Goal: Find specific page/section: Find specific page/section

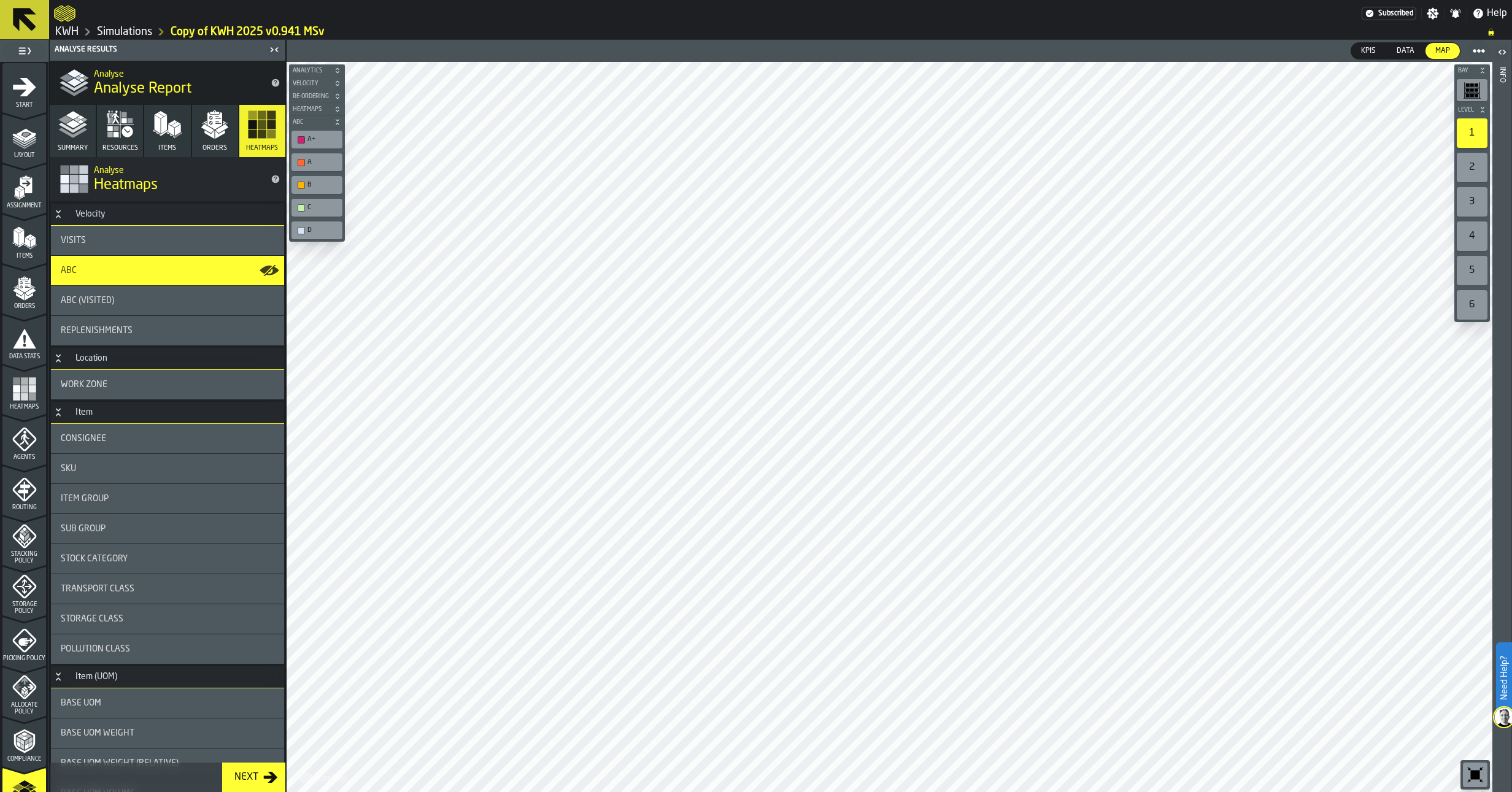
scroll to position [175, 0]
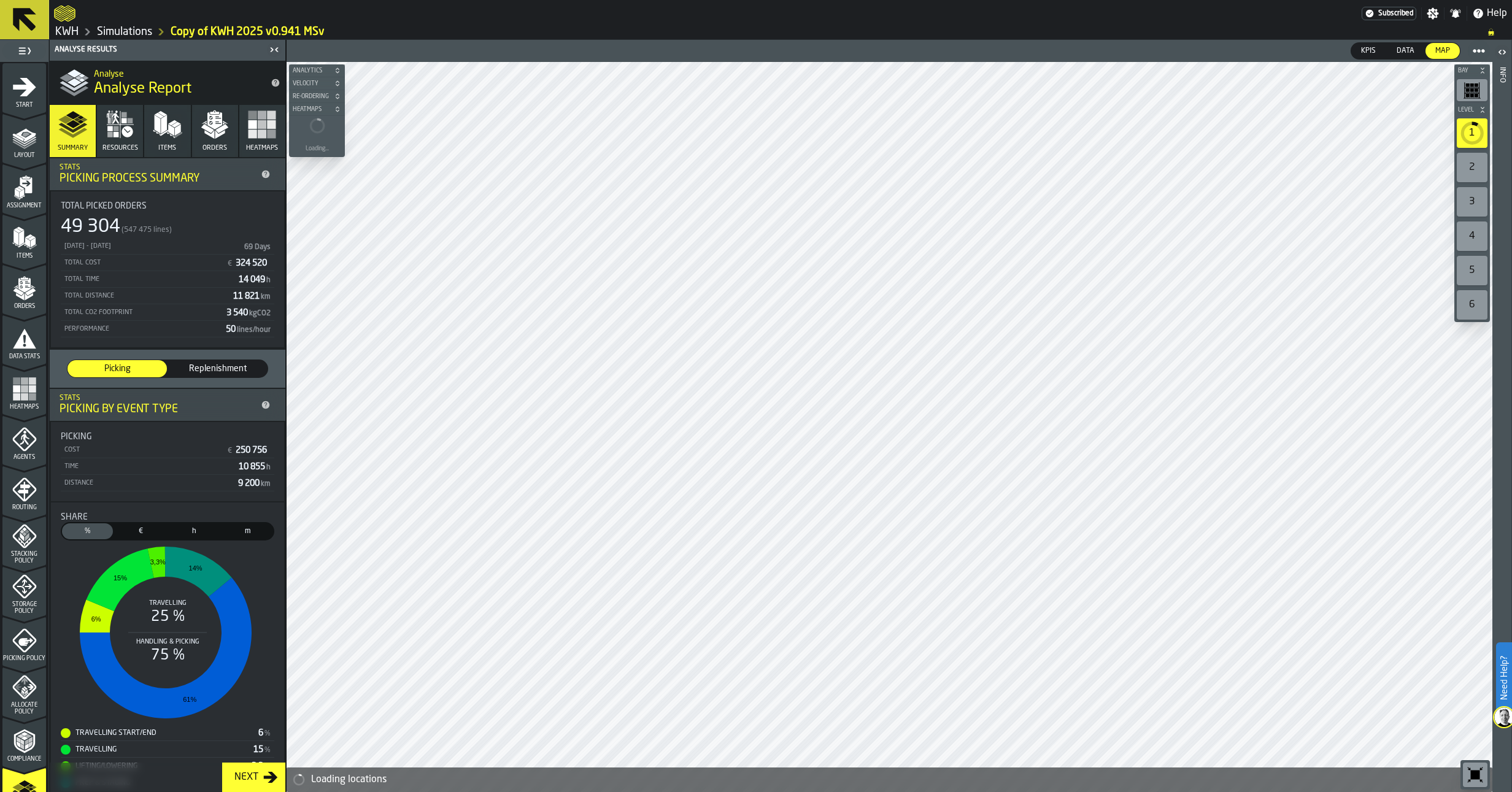
click at [1500, 713] on img at bounding box center [1504, 717] width 20 height 20
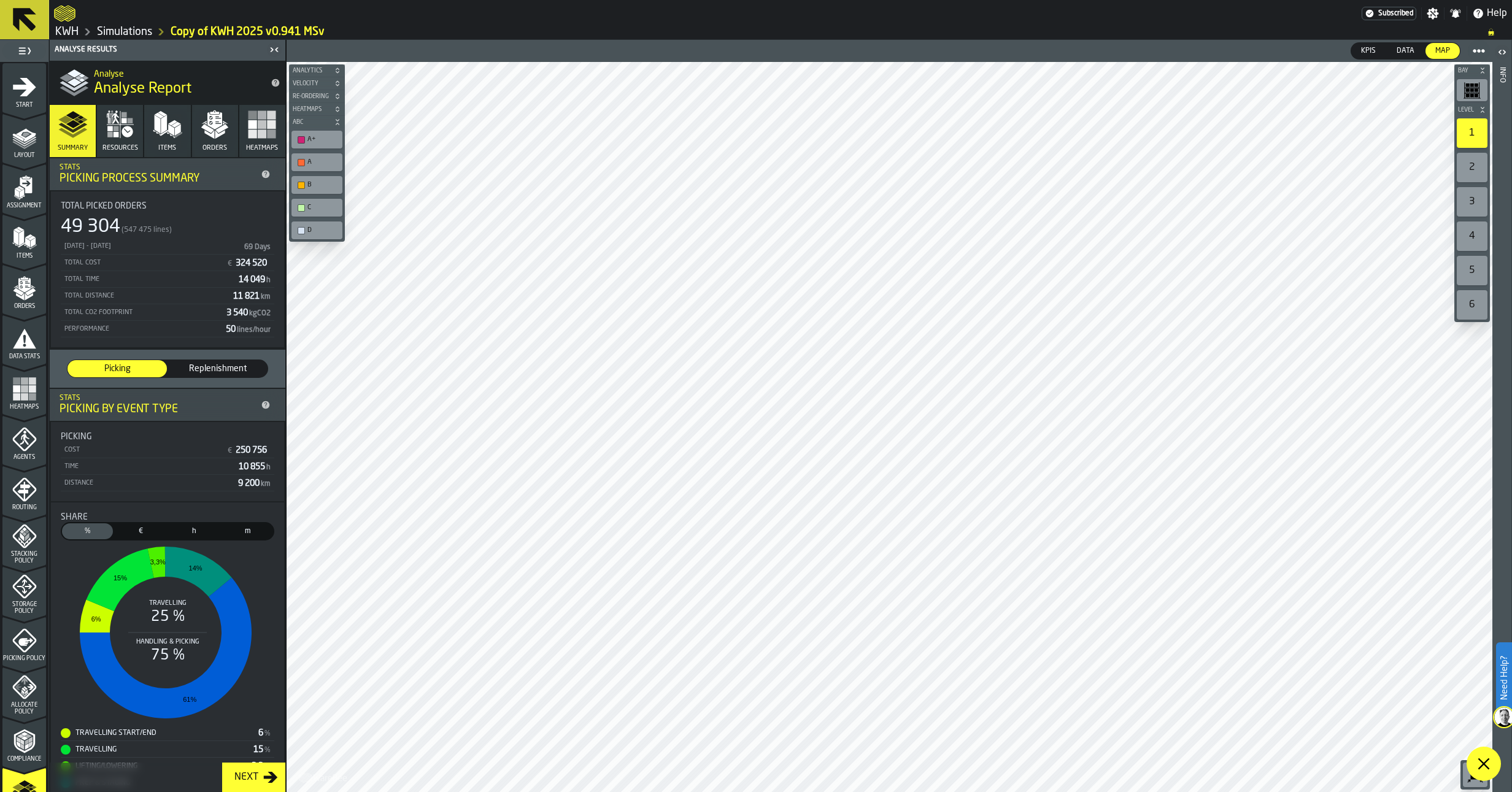
click at [134, 32] on link "Simulations" at bounding box center [125, 32] width 55 height 13
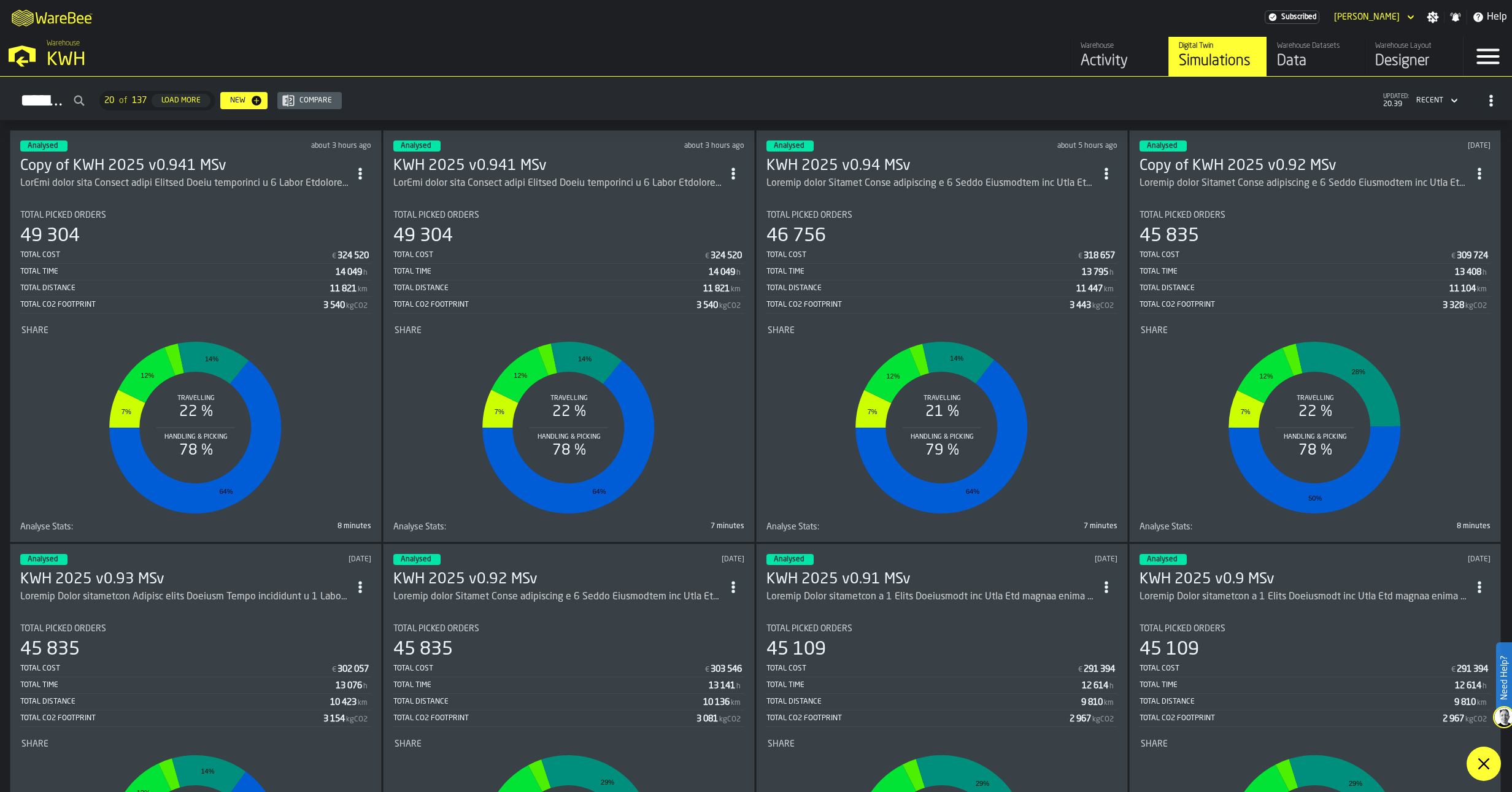
drag, startPoint x: 1489, startPoint y: 765, endPoint x: 1486, endPoint y: 752, distance: 13.3
click at [1488, 760] on icon at bounding box center [1484, 764] width 15 height 15
